Goal: Task Accomplishment & Management: Use online tool/utility

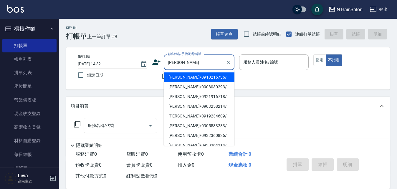
click at [175, 97] on li "[PERSON_NAME]/0921916718/" at bounding box center [199, 97] width 71 height 10
type input "[PERSON_NAME]/0921916718/"
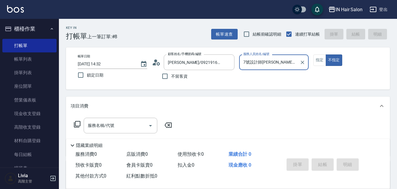
type input "7號設計師[PERSON_NAME]-7"
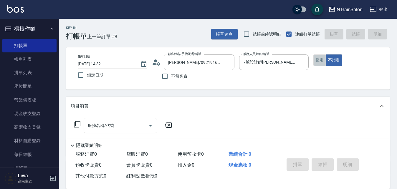
click at [318, 60] on button "指定" at bounding box center [319, 59] width 13 height 11
click at [78, 122] on icon at bounding box center [77, 124] width 7 height 7
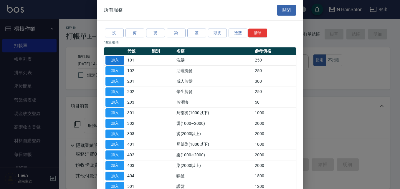
click at [121, 59] on button "加入" at bounding box center [114, 60] width 19 height 9
type input "洗髮(101)"
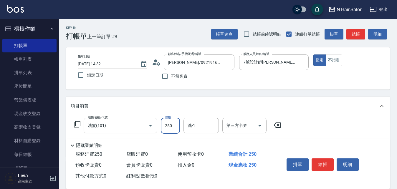
click at [173, 124] on input "250" at bounding box center [170, 126] width 19 height 16
type input "300"
click at [294, 128] on div "服務名稱/代號 洗髮(101) 服務名稱/代號 價格 300 價格 洗-1 洗-1 第三方卡券 第三方卡券" at bounding box center [228, 135] width 324 height 41
click at [322, 159] on button "結帳" at bounding box center [323, 164] width 22 height 12
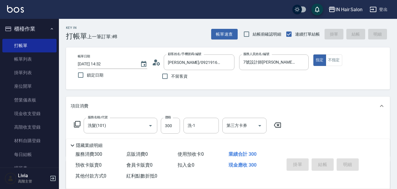
type input "[DATE] 16:00"
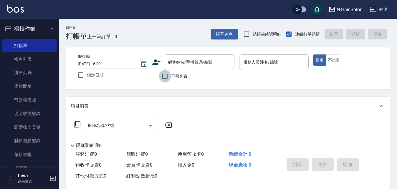
click at [164, 75] on input "不留客資" at bounding box center [165, 76] width 12 height 12
checkbox input "true"
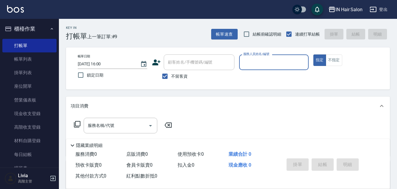
click at [251, 63] on input "服務人員姓名/編號" at bounding box center [274, 62] width 64 height 10
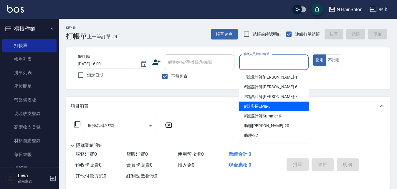
click at [262, 104] on span "8號店長Livia -8" at bounding box center [257, 106] width 27 height 6
type input "8號店長Livia-8"
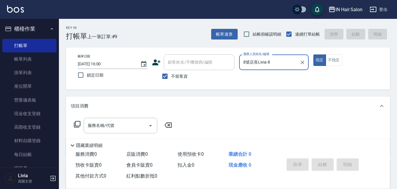
click at [77, 124] on icon at bounding box center [77, 124] width 7 height 7
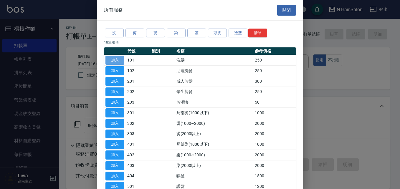
drag, startPoint x: 119, startPoint y: 57, endPoint x: 97, endPoint y: 90, distance: 39.1
click at [120, 57] on button "加入" at bounding box center [114, 60] width 19 height 9
type input "洗髮(101)"
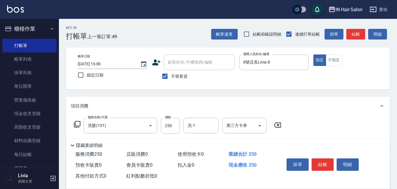
click at [78, 123] on icon at bounding box center [77, 124] width 7 height 7
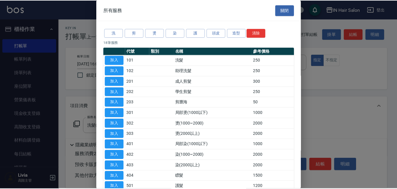
scroll to position [88, 0]
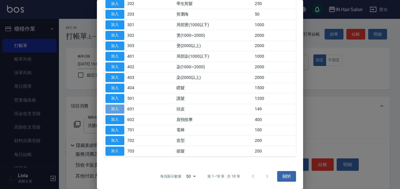
click at [118, 107] on button "加入" at bounding box center [114, 109] width 19 height 9
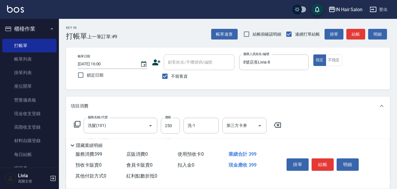
scroll to position [59, 0]
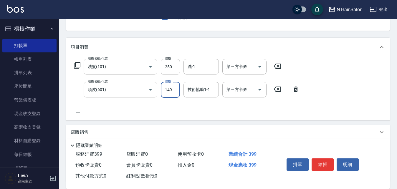
click at [176, 67] on input "250" at bounding box center [170, 67] width 19 height 16
type input "300"
drag, startPoint x: 153, startPoint y: 104, endPoint x: 163, endPoint y: 98, distance: 11.9
click at [153, 104] on div "服務名稱/代號 洗髮(101) 服務名稱/代號 價格 300 價格 洗-1 洗-1 第三方卡券 第三方卡券 服務名稱/代號 頭皮(601) 服務名稱/代號 價…" at bounding box center [187, 87] width 232 height 57
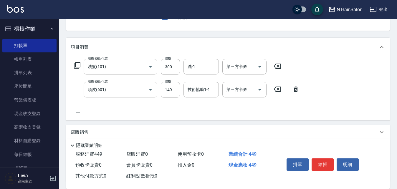
drag, startPoint x: 173, startPoint y: 89, endPoint x: 171, endPoint y: 91, distance: 3.3
click at [173, 89] on input "149" at bounding box center [170, 90] width 19 height 16
type input "100"
click at [132, 106] on div "服務名稱/代號 洗髮(101) 服務名稱/代號 價格 300 價格 洗-1 洗-1 第三方卡券 第三方卡券 服務名稱/代號 頭皮(601) 服務名稱/代號 價…" at bounding box center [187, 87] width 232 height 57
click at [324, 163] on button "結帳" at bounding box center [323, 164] width 22 height 12
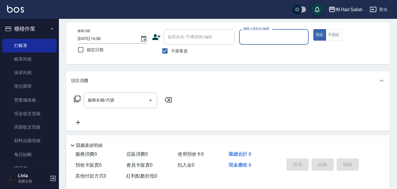
scroll to position [0, 0]
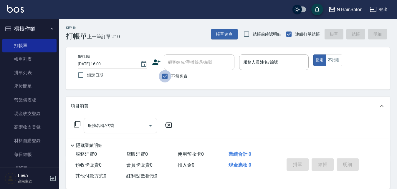
click at [163, 78] on input "不留客資" at bounding box center [165, 76] width 12 height 12
checkbox input "false"
click at [190, 57] on div "顧客姓名/手機號碼/編號 顧客姓名/手機號碼/編號" at bounding box center [199, 62] width 71 height 16
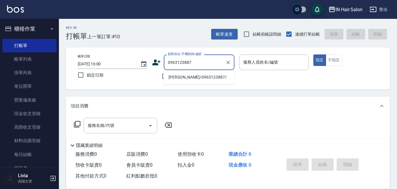
click at [175, 76] on li "[PERSON_NAME]/0963123887/" at bounding box center [199, 77] width 71 height 10
type input "[PERSON_NAME]/0963123887/"
type input "7號設計師[PERSON_NAME]-7"
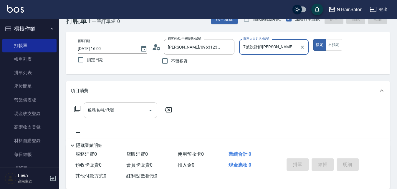
scroll to position [29, 0]
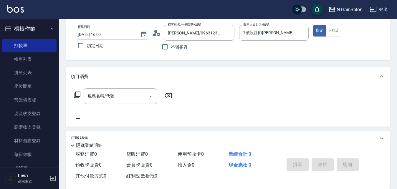
click at [77, 95] on icon at bounding box center [77, 94] width 7 height 7
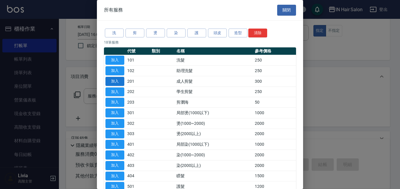
click at [114, 80] on button "加入" at bounding box center [114, 81] width 19 height 9
type input "成人剪髮(201)"
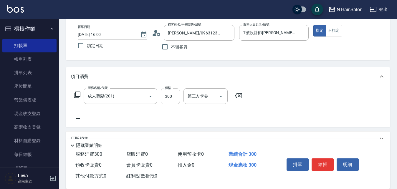
click at [176, 96] on input "300" at bounding box center [170, 96] width 19 height 16
type input "340"
click at [148, 114] on div "服務名稱/代號 成人剪髮(201) 服務名稱/代號 價格 340 價格 第三方卡券 第三方卡券" at bounding box center [158, 105] width 175 height 34
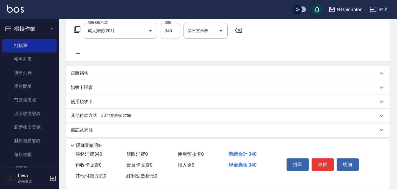
scroll to position [99, 0]
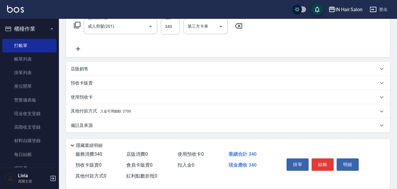
drag, startPoint x: 86, startPoint y: 110, endPoint x: 103, endPoint y: 103, distance: 18.5
click at [87, 110] on p "其他付款方式 入金可用餘額: 2700" at bounding box center [101, 111] width 60 height 6
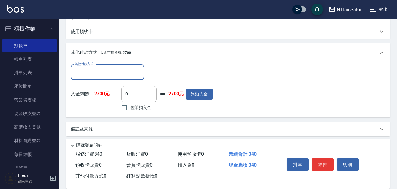
scroll to position [168, 0]
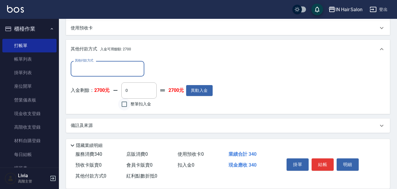
click at [125, 104] on input "整筆扣入金" at bounding box center [124, 104] width 12 height 12
checkbox input "true"
type input "340"
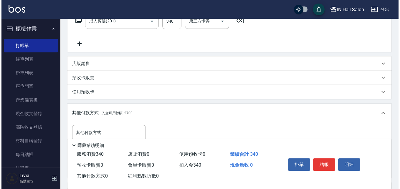
scroll to position [21, 0]
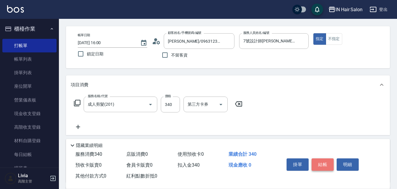
click at [322, 159] on button "結帳" at bounding box center [323, 164] width 22 height 12
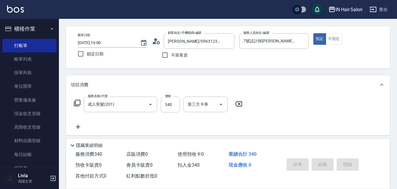
type input "[DATE] 16:01"
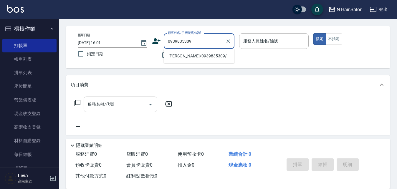
click at [177, 57] on li "[PERSON_NAME]/0939835309/" at bounding box center [199, 56] width 71 height 10
type input "[PERSON_NAME]/0939835309/"
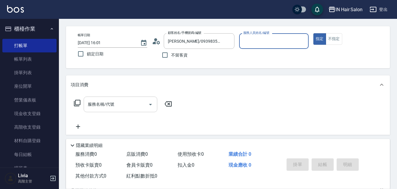
type input "8號店長Livia-8"
click at [77, 103] on icon at bounding box center [77, 103] width 7 height 7
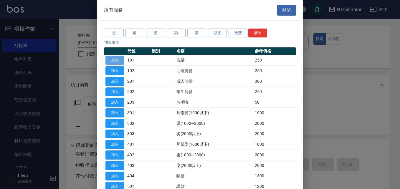
click at [114, 60] on button "加入" at bounding box center [114, 60] width 19 height 9
type input "洗髮(101)"
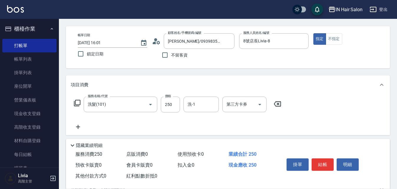
click at [76, 103] on icon at bounding box center [77, 103] width 7 height 7
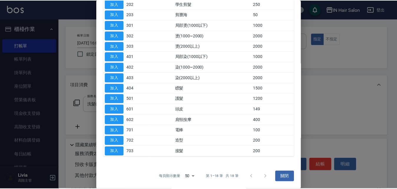
scroll to position [88, 0]
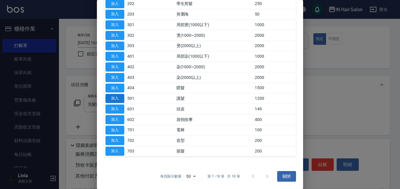
click at [118, 100] on button "加入" at bounding box center [114, 98] width 19 height 9
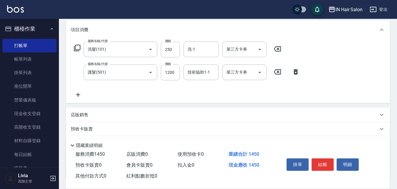
scroll to position [80, 0]
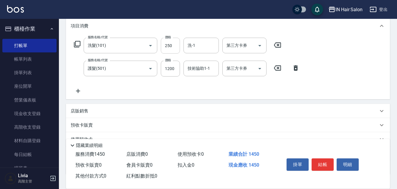
click at [173, 48] on input "250" at bounding box center [170, 46] width 19 height 16
type input "300"
drag, startPoint x: 143, startPoint y: 86, endPoint x: 146, endPoint y: 84, distance: 4.1
click at [143, 87] on div "服務名稱/代號 洗髮(101) 服務名稱/代號 價格 300 價格 洗-1 洗-1 第三方卡券 第三方卡券 服務名稱/代號 護髮(501) 服務名稱/代號 價…" at bounding box center [187, 66] width 232 height 57
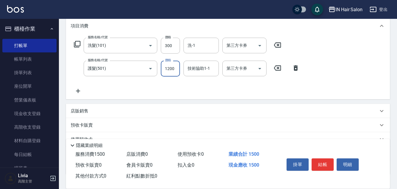
click at [175, 68] on input "1200" at bounding box center [170, 69] width 19 height 16
type input "300"
click at [137, 91] on div "服務名稱/代號 洗髮(101) 服務名稱/代號 價格 300 價格 洗-1 洗-1 第三方卡券 第三方卡券 服務名稱/代號 護髮(501) 服務名稱/代號 價…" at bounding box center [187, 66] width 232 height 57
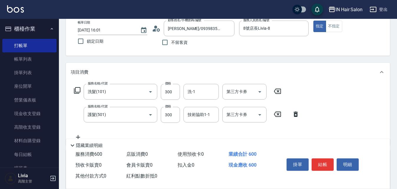
scroll to position [0, 0]
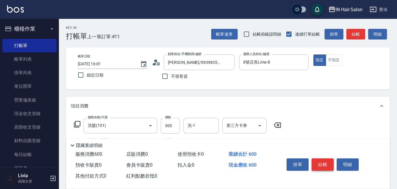
drag, startPoint x: 325, startPoint y: 159, endPoint x: 330, endPoint y: 150, distance: 10.4
click at [325, 159] on button "結帳" at bounding box center [323, 164] width 22 height 12
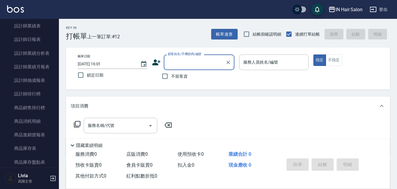
scroll to position [412, 0]
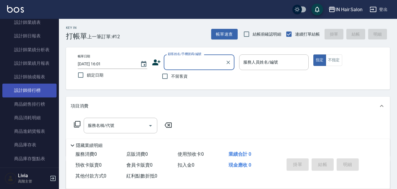
click at [31, 90] on link "設計師排行榜" at bounding box center [29, 91] width 54 height 14
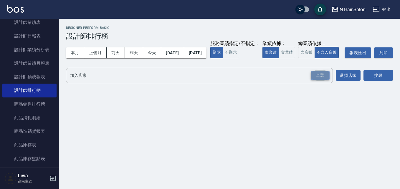
click at [320, 80] on div "全選" at bounding box center [320, 75] width 19 height 9
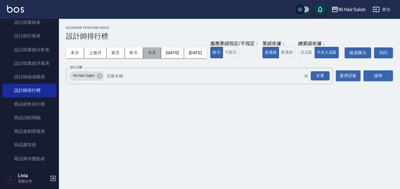
click at [152, 54] on button "今天" at bounding box center [152, 52] width 18 height 11
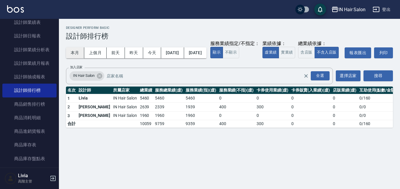
click at [75, 52] on button "本月" at bounding box center [75, 52] width 18 height 11
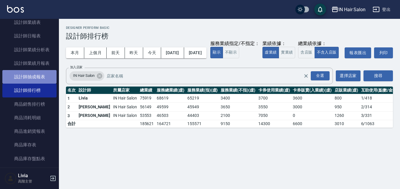
click at [41, 76] on link "設計師抽成報表" at bounding box center [29, 77] width 54 height 14
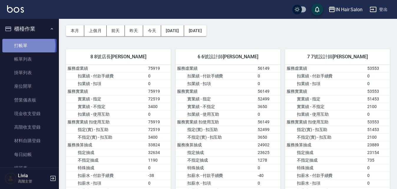
click at [28, 46] on link "打帳單" at bounding box center [29, 46] width 54 height 14
